Goal: Task Accomplishment & Management: Use online tool/utility

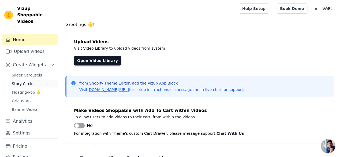
click at [24, 81] on span "Story Circles" at bounding box center [24, 83] width 24 height 5
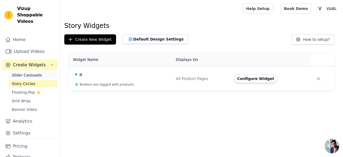
click at [26, 72] on span "Slider Carousels" at bounding box center [27, 74] width 30 height 5
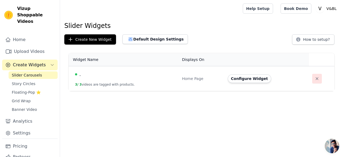
click at [314, 79] on icon "button" at bounding box center [316, 78] width 5 height 5
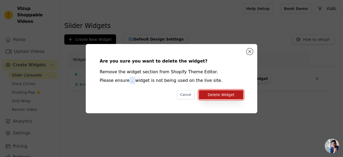
click at [240, 97] on button "Delete Widget" at bounding box center [221, 94] width 44 height 9
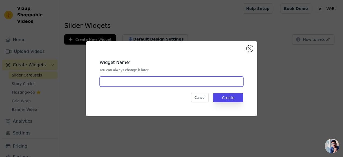
click at [157, 78] on input "text" at bounding box center [171, 81] width 143 height 10
type input "AA"
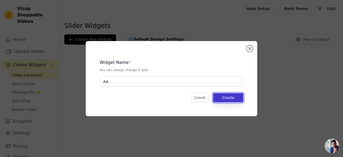
click at [241, 100] on button "Create" at bounding box center [228, 97] width 30 height 9
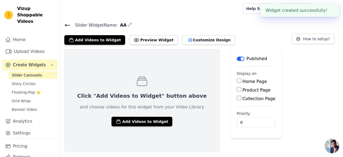
click at [242, 91] on label "Product Page" at bounding box center [256, 89] width 28 height 5
click at [237, 91] on input "Product Page" at bounding box center [239, 89] width 4 height 4
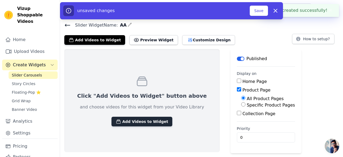
click at [144, 119] on button "Add Videos to Widget" at bounding box center [141, 121] width 61 height 10
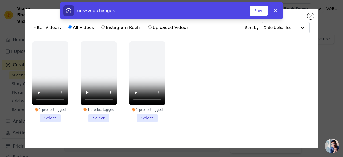
click at [179, 84] on ul "1 product tagged Select 1 product tagged Select 1 product tagged Select" at bounding box center [171, 85] width 284 height 95
click at [253, 12] on button "Save" at bounding box center [258, 11] width 18 height 10
click at [306, 17] on div "unsaved changes Save Dismiss" at bounding box center [171, 10] width 343 height 17
click at [316, 18] on div "unsaved changes Save Dismiss" at bounding box center [171, 10] width 343 height 17
click at [273, 12] on icon "button" at bounding box center [275, 10] width 6 height 6
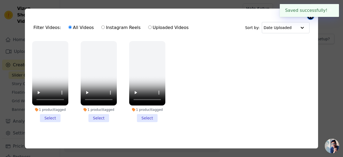
click at [309, 17] on button "Close modal" at bounding box center [310, 16] width 6 height 6
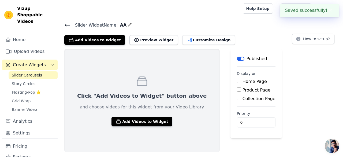
click at [242, 88] on label "Product Page" at bounding box center [256, 89] width 28 height 5
click at [237, 88] on input "Product Page" at bounding box center [239, 89] width 4 height 4
checkbox input "true"
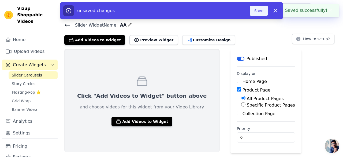
click at [260, 12] on button "Save" at bounding box center [258, 11] width 18 height 10
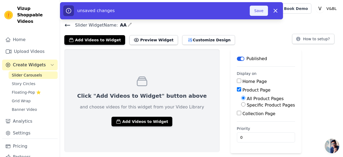
click at [260, 12] on button "Save" at bounding box center [258, 11] width 18 height 10
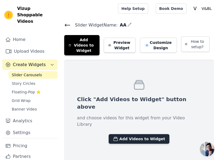
click at [138, 134] on button "Add Videos to Widget" at bounding box center [139, 139] width 61 height 10
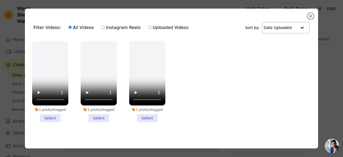
click at [297, 25] on div at bounding box center [302, 27] width 11 height 11
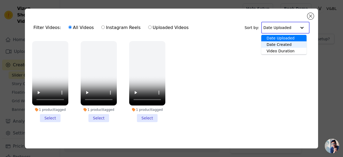
click at [282, 45] on div "Date Created" at bounding box center [283, 44] width 45 height 6
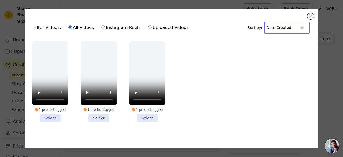
click at [287, 26] on input "text" at bounding box center [281, 27] width 30 height 11
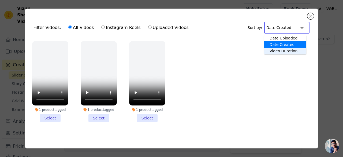
click at [287, 49] on div "Video Duration" at bounding box center [285, 51] width 42 height 6
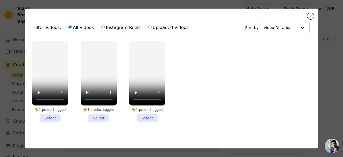
click at [148, 27] on label "Uploaded Videos" at bounding box center [168, 27] width 41 height 7
click at [148, 27] on input "Uploaded Videos" at bounding box center [149, 26] width 3 height 3
radio input "true"
click at [148, 27] on label "Uploaded Videos" at bounding box center [168, 27] width 41 height 7
click at [148, 27] on input "Uploaded Videos" at bounding box center [149, 26] width 3 height 3
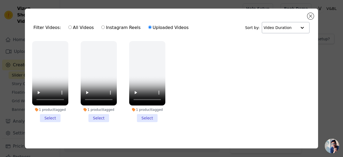
click at [148, 27] on input "Uploaded Videos" at bounding box center [149, 26] width 3 height 3
click at [193, 48] on ul "1 product tagged Select 1 product tagged Select 1 product tagged Select" at bounding box center [171, 85] width 284 height 95
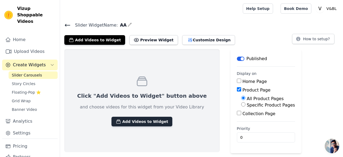
click at [156, 118] on button "Add Videos to Widget" at bounding box center [141, 121] width 61 height 10
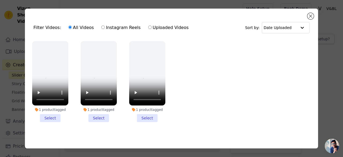
click at [148, 25] on label "Uploaded Videos" at bounding box center [168, 27] width 41 height 7
click at [148, 25] on input "Uploaded Videos" at bounding box center [149, 26] width 3 height 3
radio input "true"
click at [206, 64] on ul "1 product tagged Select 1 product tagged Select 1 product tagged Select" at bounding box center [171, 85] width 284 height 95
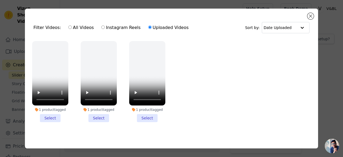
click at [206, 64] on ul "1 product tagged Select 1 product tagged Select 1 product tagged Select" at bounding box center [171, 85] width 284 height 95
click at [131, 28] on label "Instagram Reels" at bounding box center [121, 27] width 40 height 7
click at [105, 28] on input "Instagram Reels" at bounding box center [102, 26] width 3 height 3
radio input "true"
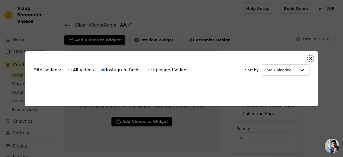
click at [83, 71] on label "All Videos" at bounding box center [81, 69] width 26 height 7
click at [72, 71] on input "All Videos" at bounding box center [69, 69] width 3 height 3
radio input "true"
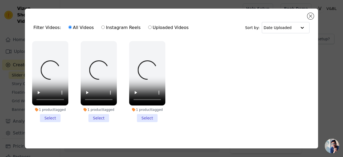
click at [45, 26] on div "Filter Videos: All Videos Instagram Reels Uploaded Videos" at bounding box center [112, 27] width 158 height 12
click at [111, 26] on label "Instagram Reels" at bounding box center [121, 27] width 40 height 7
click at [105, 26] on input "Instagram Reels" at bounding box center [102, 26] width 3 height 3
radio input "true"
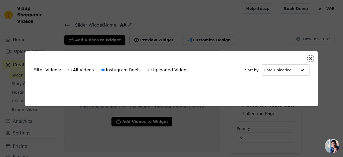
click at [296, 33] on div "Filter Videos: All Videos Instagram Reels Uploaded Videos Sort by: Date Uploade…" at bounding box center [171, 78] width 343 height 157
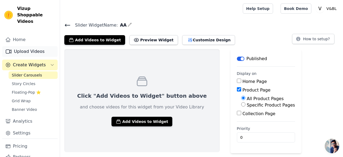
click at [28, 46] on link "Upload Videos" at bounding box center [29, 51] width 55 height 11
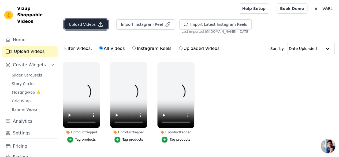
click at [90, 24] on button "Upload Videos" at bounding box center [85, 24] width 43 height 10
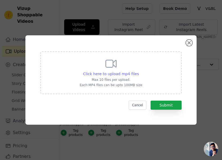
click at [110, 73] on span "Click here to upload mp4 files" at bounding box center [111, 74] width 56 height 4
click at [139, 71] on input "Click here to upload mp4 files Max 10 files per upload. Each MP4 files can be u…" at bounding box center [139, 71] width 0 height 0
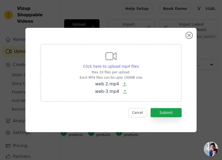
click at [122, 66] on span "Click here to upload mp4 files" at bounding box center [111, 66] width 56 height 4
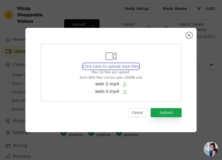
click at [139, 64] on input "Click here to upload mp4 files Max 10 files per upload. Each MP4 files can be u…" at bounding box center [139, 63] width 0 height 0
type input "C:\fakepath\web 1.mp4"
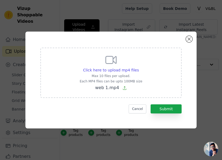
drag, startPoint x: 176, startPoint y: 107, endPoint x: 59, endPoint y: 79, distance: 120.9
click at [59, 79] on div "Click here to upload mp4 files Max 10 files per upload. Each MP4 files can be u…" at bounding box center [110, 73] width 141 height 50
click at [139, 67] on input "Click here to upload mp4 files Max 10 files per upload. Each MP4 files can be u…" at bounding box center [139, 67] width 0 height 0
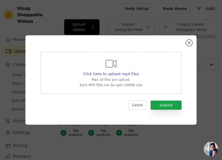
click at [170, 100] on form "Click here to upload mp4 files Max 10 files per upload. Each MP4 files can be u…" at bounding box center [110, 80] width 141 height 58
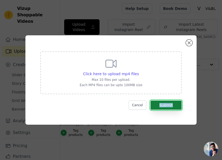
click at [168, 103] on button "Submit" at bounding box center [166, 105] width 31 height 9
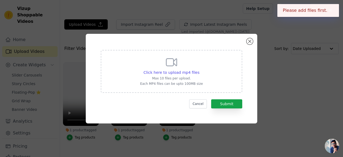
click at [189, 78] on p "Max 10 files per upload." at bounding box center [171, 78] width 63 height 4
click at [199, 70] on input "Click here to upload mp4 files Max 10 files per upload. Each MP4 files can be u…" at bounding box center [199, 69] width 0 height 0
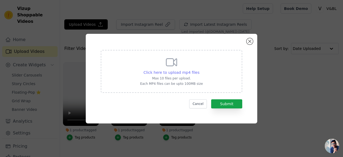
click at [187, 72] on span "Click here to upload mp4 files" at bounding box center [171, 72] width 56 height 4
click at [199, 70] on input "Click here to upload mp4 files Max 10 files per upload. Each MP4 files can be u…" at bounding box center [199, 69] width 0 height 0
type input "C:\fakepath\web 2.mp4"
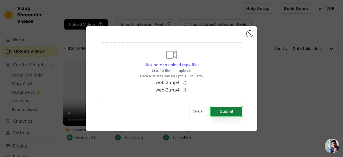
click at [231, 110] on button "Submit" at bounding box center [226, 111] width 31 height 9
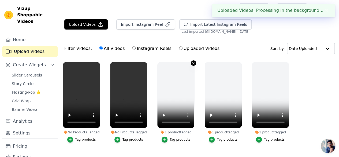
click at [192, 64] on icon "button" at bounding box center [193, 63] width 4 height 4
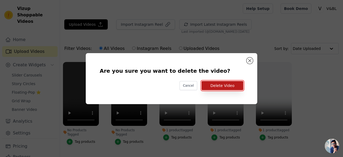
click at [231, 84] on button "Delete Video" at bounding box center [222, 85] width 42 height 9
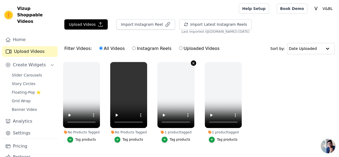
click at [193, 61] on icon "button" at bounding box center [193, 63] width 4 height 4
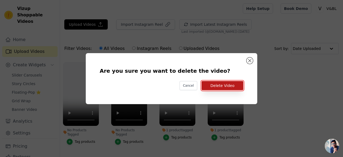
click at [211, 86] on button "Delete Video" at bounding box center [222, 85] width 42 height 9
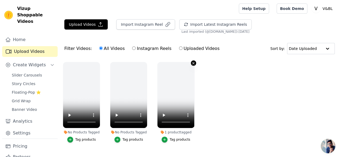
click at [191, 61] on icon "button" at bounding box center [193, 63] width 4 height 4
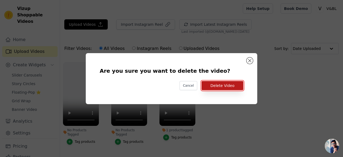
click at [211, 81] on button "Delete Video" at bounding box center [222, 85] width 42 height 9
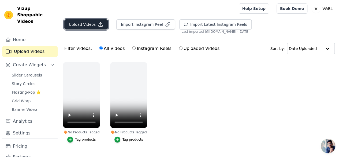
click at [88, 27] on button "Upload Videos" at bounding box center [85, 24] width 43 height 10
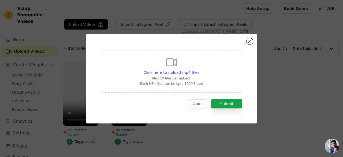
click at [188, 70] on div "Click here to upload mp4 files" at bounding box center [171, 72] width 56 height 5
click at [199, 69] on input "Click here to upload mp4 files Max 10 files per upload. Each MP4 files can be u…" at bounding box center [199, 69] width 0 height 0
type input "C:\fakepath\web 1.mp4"
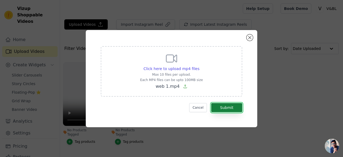
click at [236, 107] on button "Submit" at bounding box center [226, 107] width 31 height 9
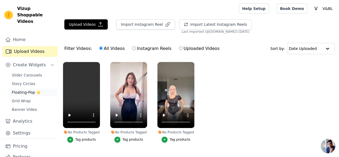
click at [30, 89] on span "Floating-Pop ⭐" at bounding box center [26, 91] width 29 height 5
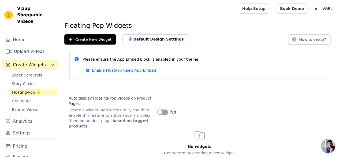
click at [162, 110] on button "Label" at bounding box center [162, 111] width 11 height 5
click at [162, 109] on button "Label" at bounding box center [162, 111] width 11 height 5
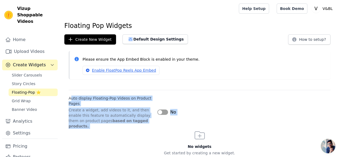
drag, startPoint x: 147, startPoint y: 126, endPoint x: 70, endPoint y: 96, distance: 82.6
click at [70, 96] on div "Floating Pop Widgets Create New Widget Default Design Settings How to setup? Pl…" at bounding box center [199, 96] width 279 height 150
click at [164, 109] on button "Label" at bounding box center [162, 111] width 11 height 5
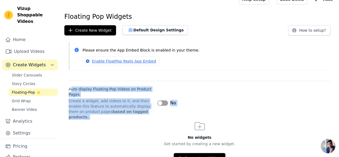
click at [214, 104] on div "Auto display Floating-Pop Videos on Product Pages Create a widget, add videos t…" at bounding box center [199, 100] width 261 height 39
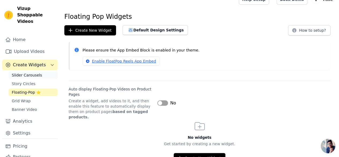
click at [29, 72] on span "Slider Carousels" at bounding box center [27, 74] width 30 height 5
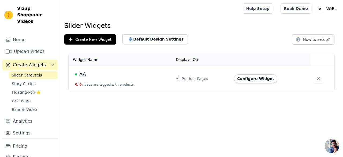
click at [185, 69] on td "All Product Pages" at bounding box center [201, 78] width 58 height 25
click at [243, 75] on button "Configure Widget" at bounding box center [255, 78] width 43 height 9
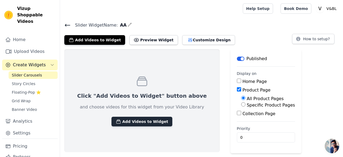
click at [134, 118] on button "Add Videos to Widget" at bounding box center [141, 121] width 61 height 10
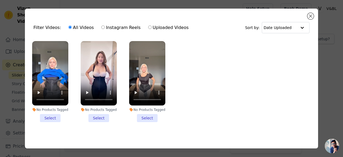
click at [48, 119] on li "No Products Tagged Select" at bounding box center [50, 81] width 36 height 81
click at [0, 0] on input "No Products Tagged Select" at bounding box center [0, 0] width 0 height 0
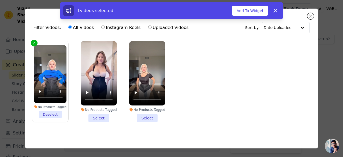
click at [97, 119] on li "No Products Tagged Select" at bounding box center [99, 81] width 36 height 81
click at [0, 0] on input "No Products Tagged Select" at bounding box center [0, 0] width 0 height 0
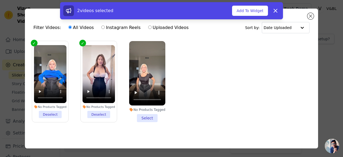
click at [145, 110] on div "No Products Tagged" at bounding box center [147, 109] width 36 height 4
click at [0, 0] on input "No Products Tagged Select" at bounding box center [0, 0] width 0 height 0
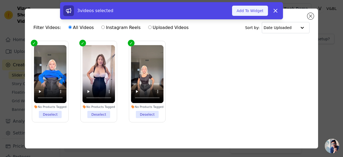
click at [257, 11] on button "Add To Widget" at bounding box center [250, 11] width 36 height 10
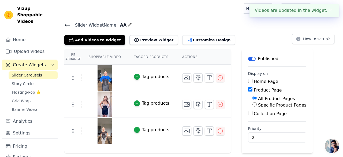
click at [259, 38] on div "Add Videos to Widget Preview Widget Customize Design How to setup?" at bounding box center [201, 39] width 274 height 12
click at [71, 22] on span "Slider Widget Name:" at bounding box center [94, 25] width 47 height 6
click at [68, 23] on icon at bounding box center [67, 25] width 6 height 6
